Goal: Information Seeking & Learning: Learn about a topic

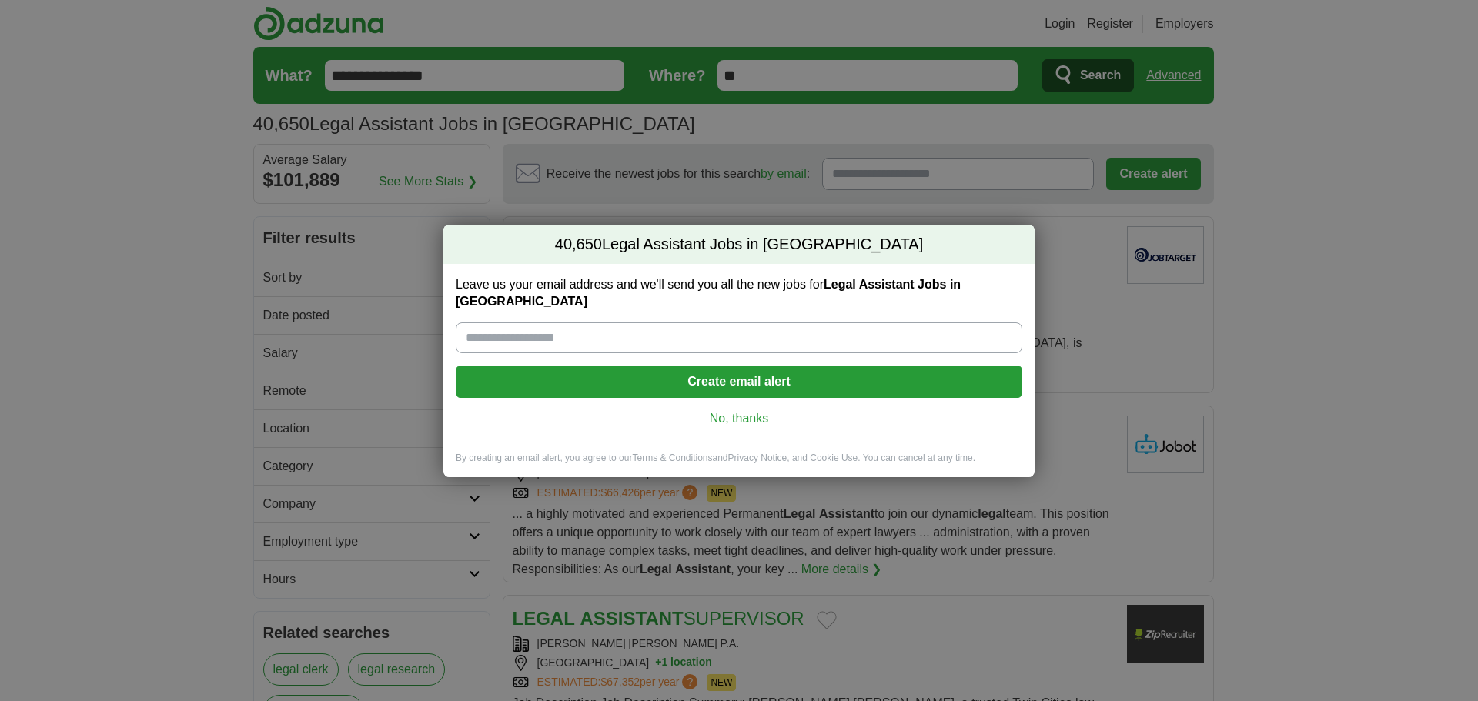
click at [743, 415] on link "No, thanks" at bounding box center [739, 418] width 542 height 17
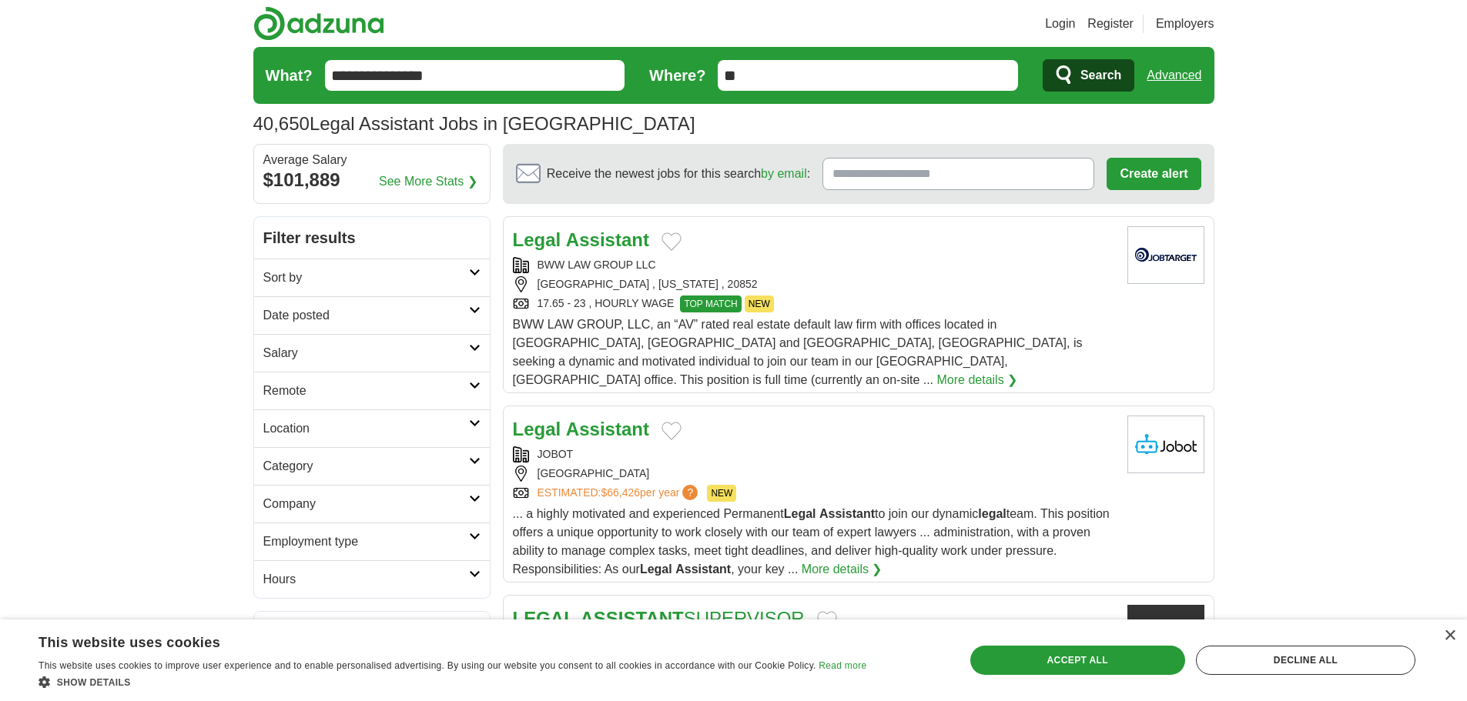
click at [471, 383] on icon at bounding box center [475, 386] width 12 height 8
click at [286, 424] on link "Remote jobs" at bounding box center [297, 427] width 69 height 13
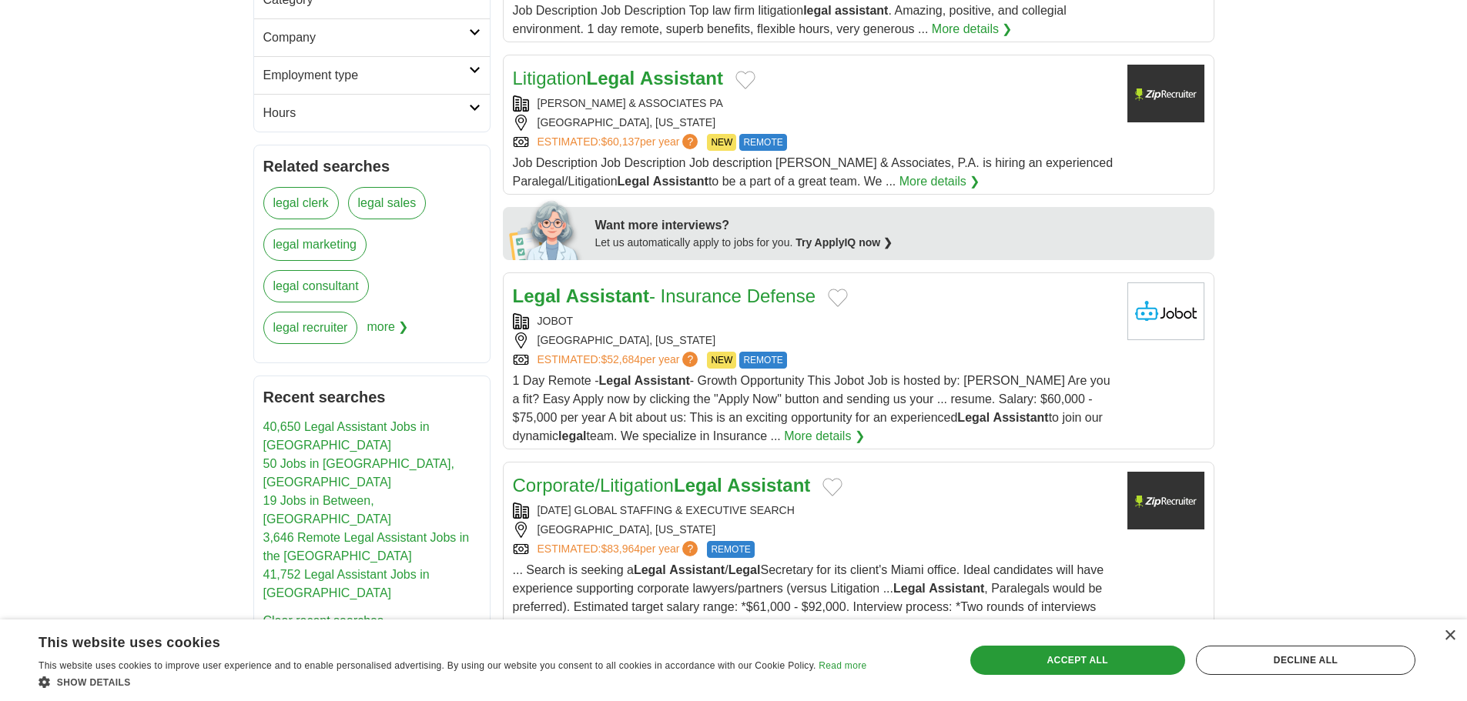
scroll to position [539, 0]
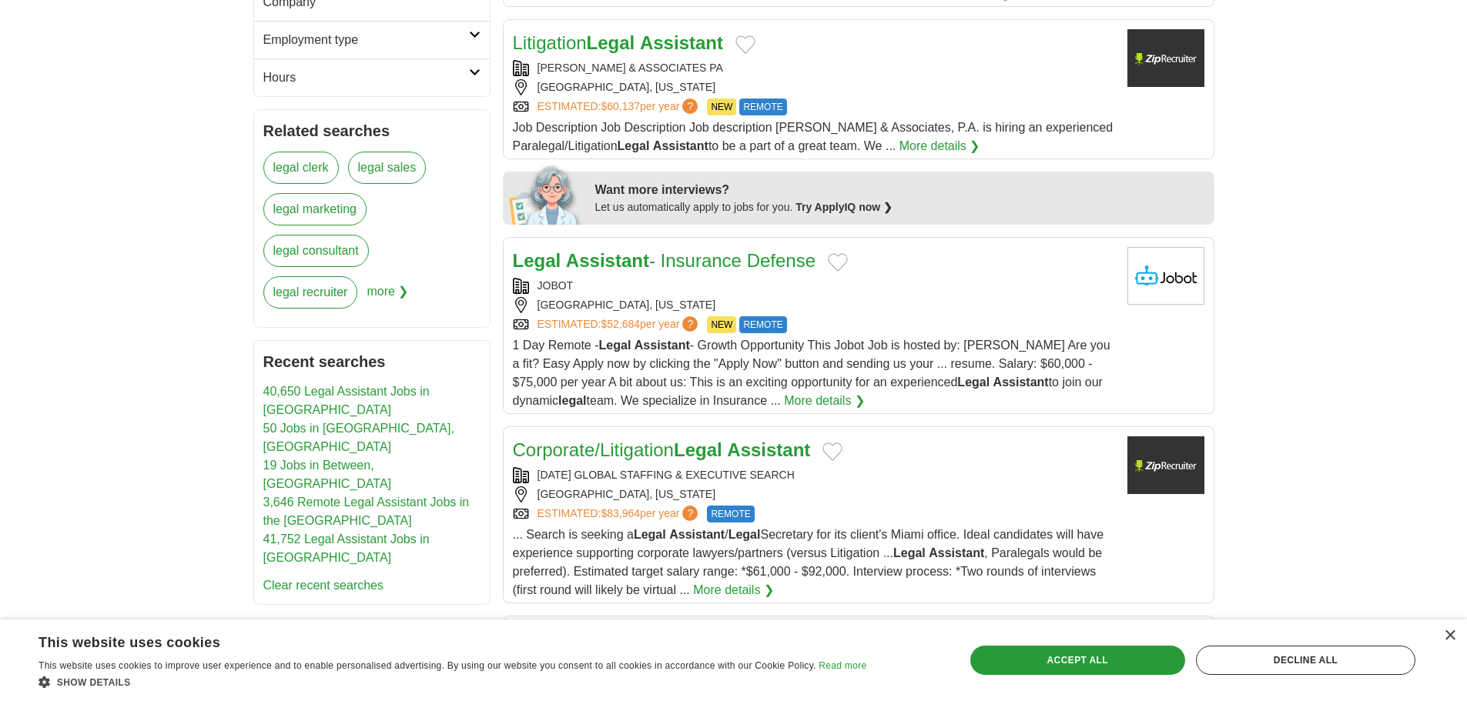
click at [960, 147] on link "More details ❯" at bounding box center [939, 146] width 81 height 18
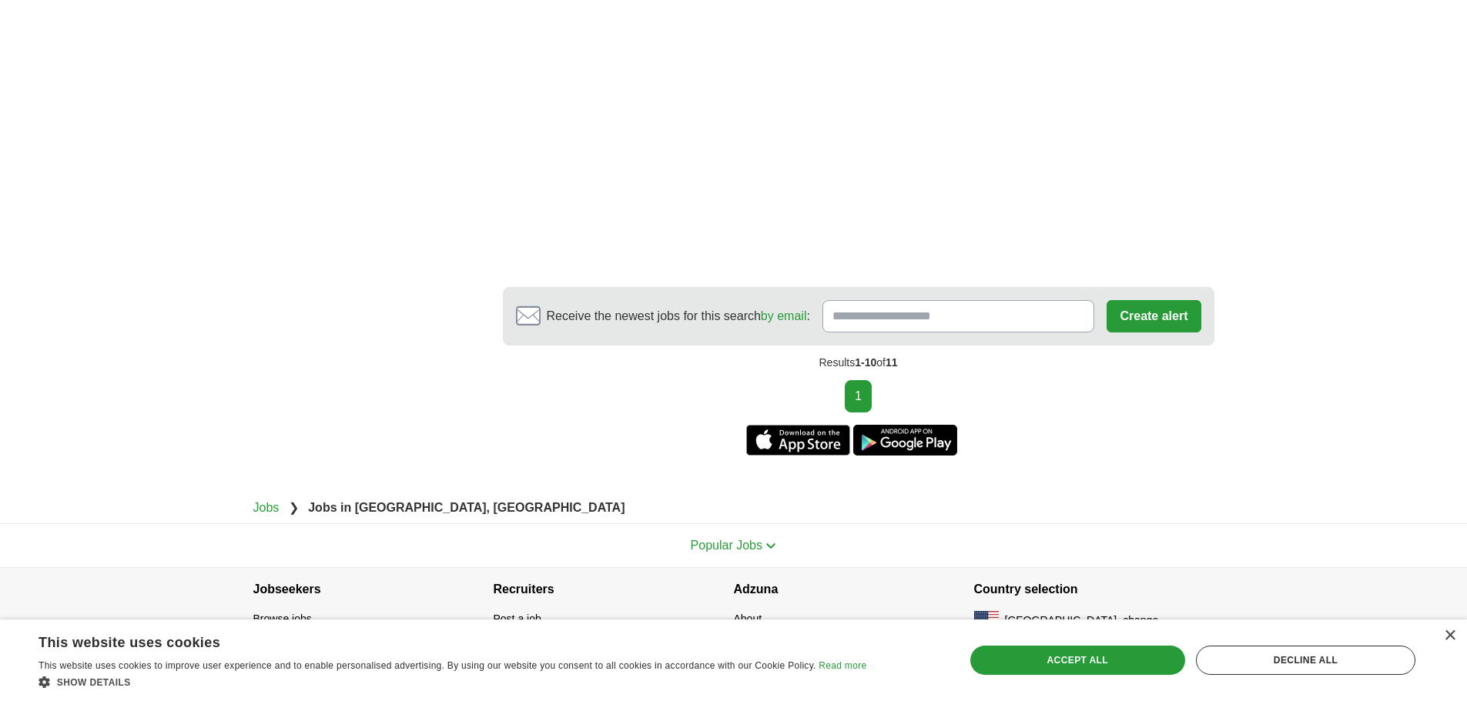
scroll to position [2458, 0]
